Goal: Use online tool/utility: Utilize a website feature to perform a specific function

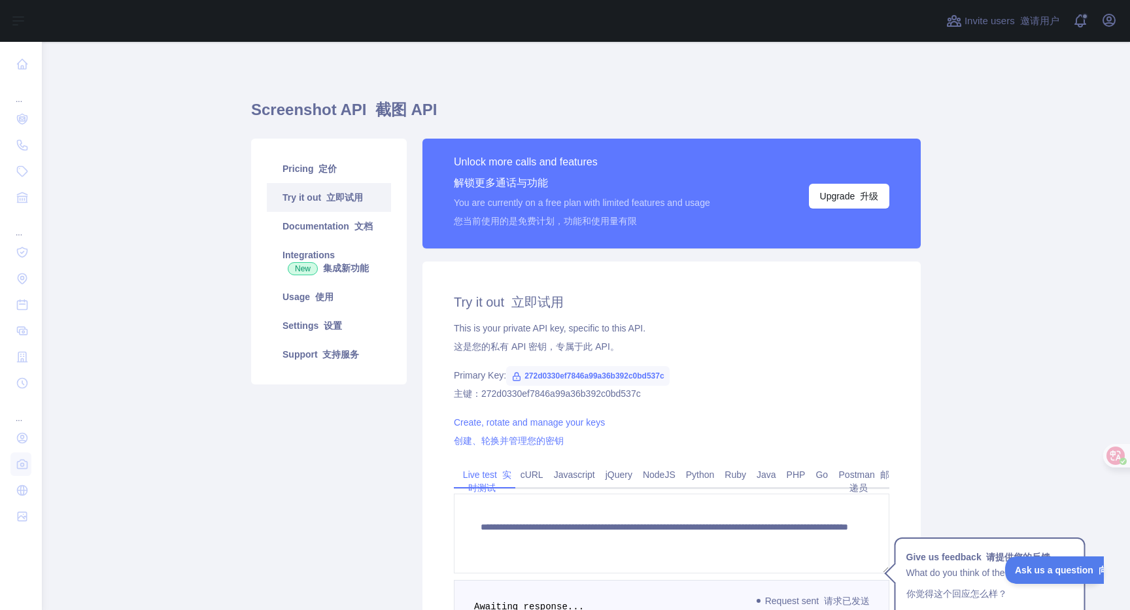
scroll to position [151, 0]
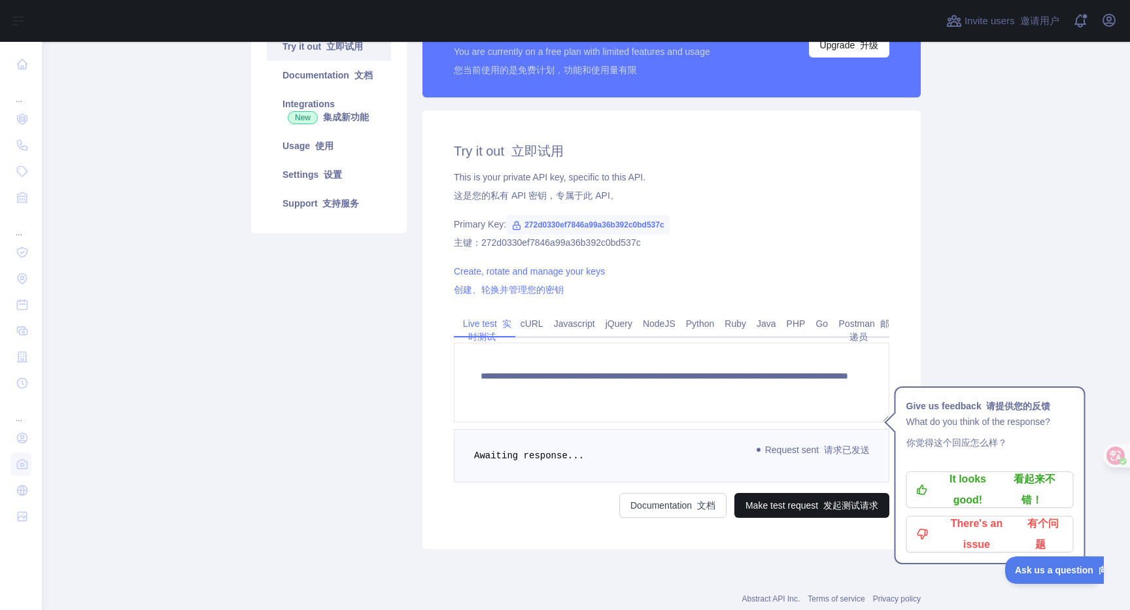
click at [760, 506] on button "Make test request 发起测试请求" at bounding box center [811, 505] width 155 height 25
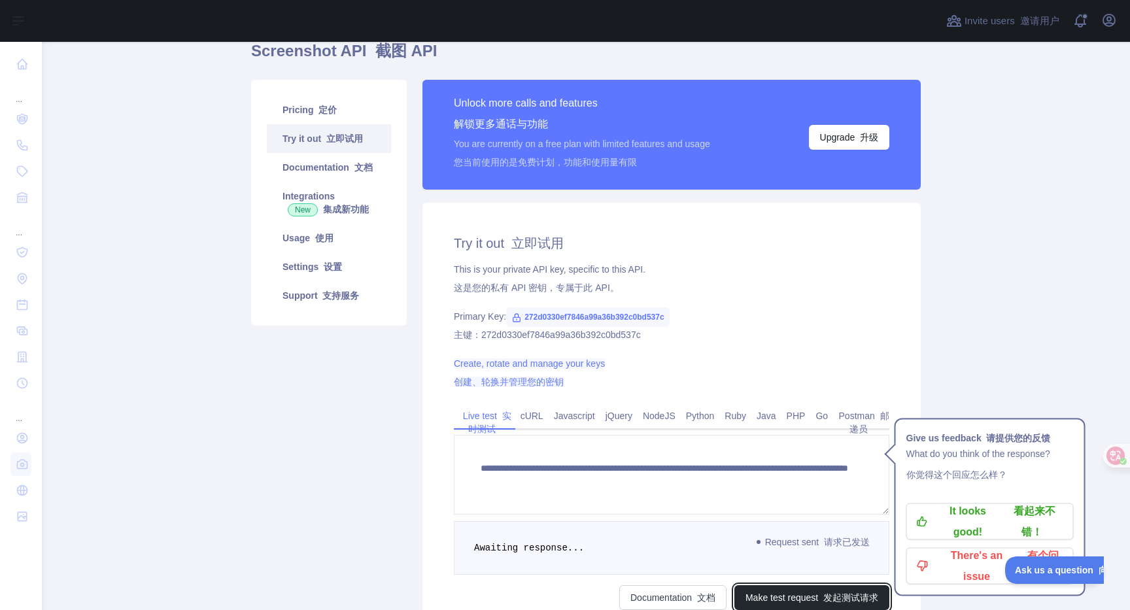
scroll to position [0, 0]
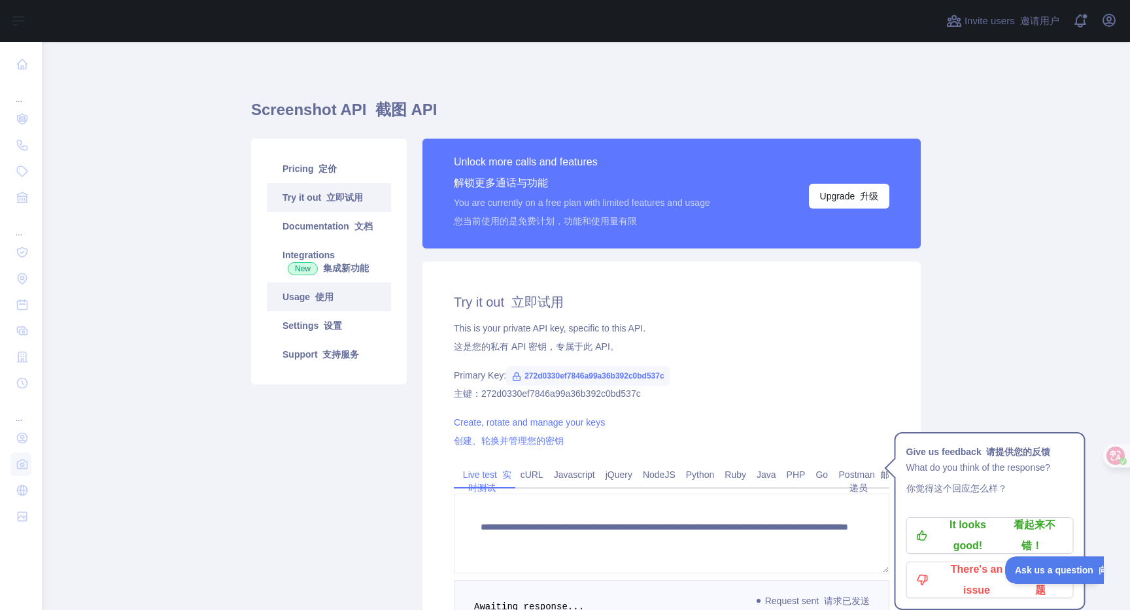
click at [328, 301] on font "使用" at bounding box center [324, 297] width 18 height 10
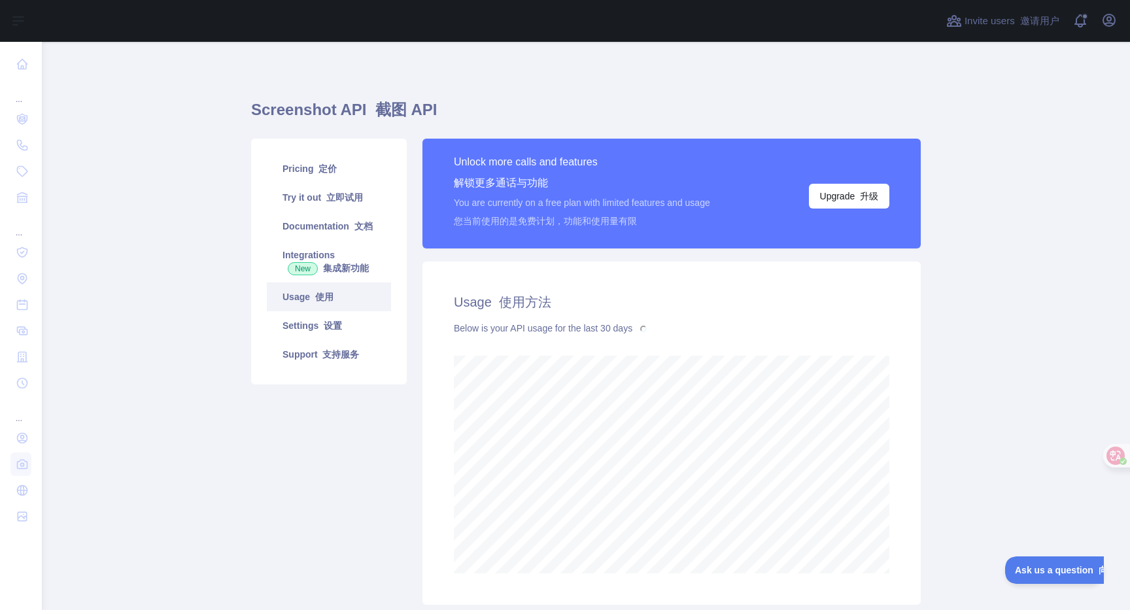
scroll to position [136, 0]
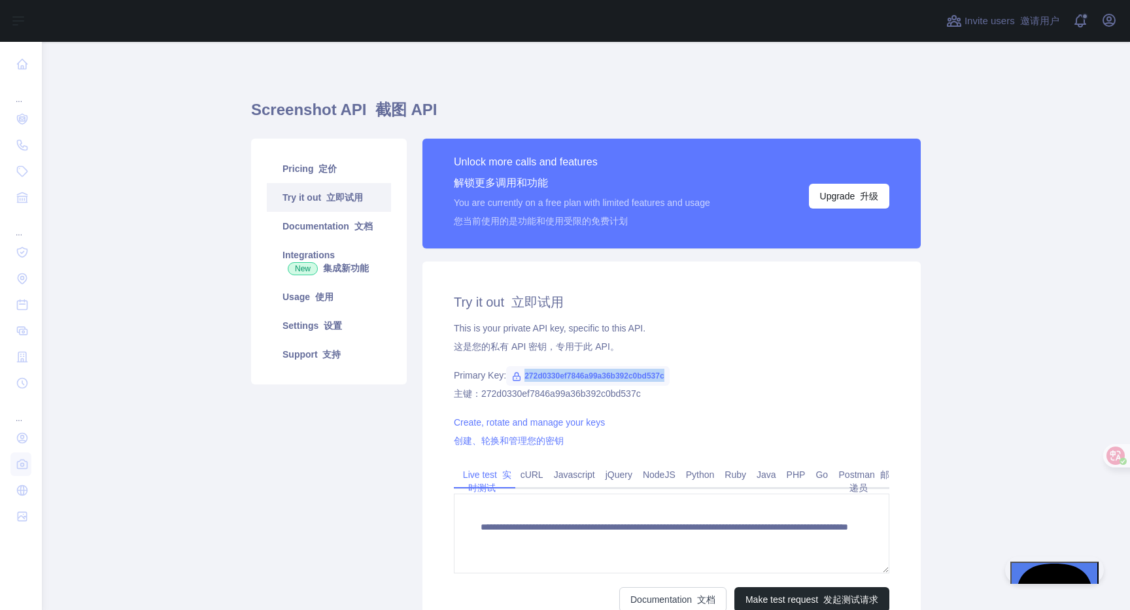
scroll to position [127, 0]
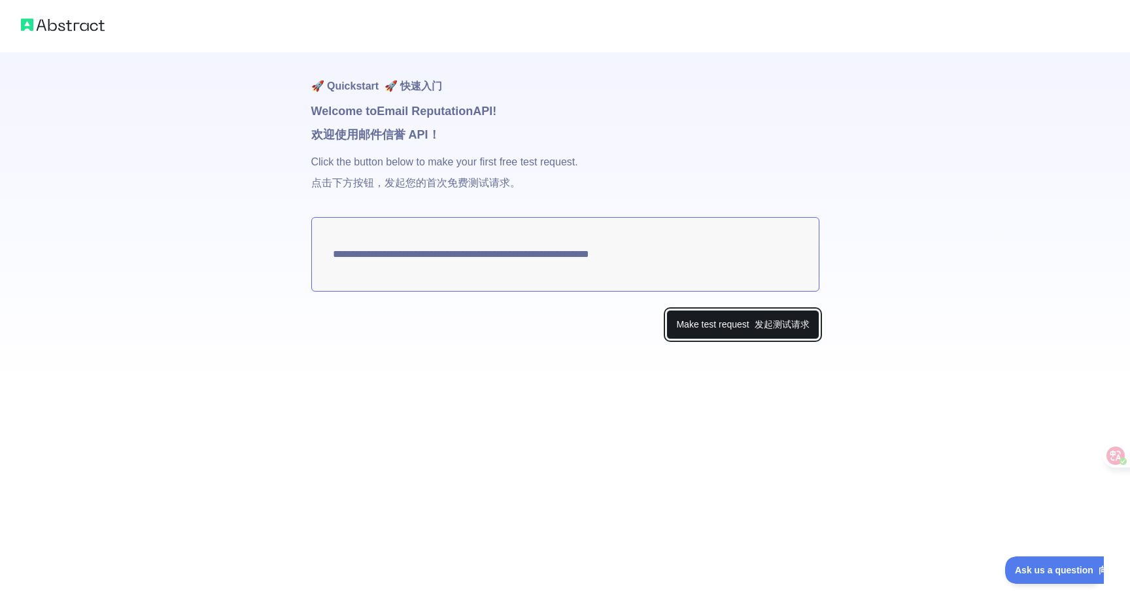
click at [679, 326] on button "Make test request 发起测试请求" at bounding box center [742, 324] width 152 height 29
